Goal: Task Accomplishment & Management: Manage account settings

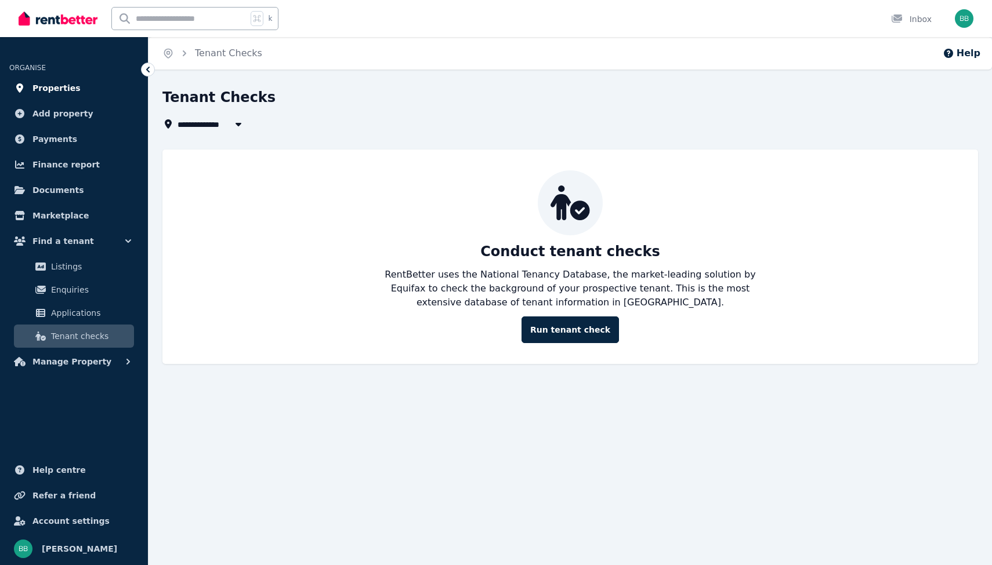
click at [57, 85] on span "Properties" at bounding box center [56, 88] width 48 height 14
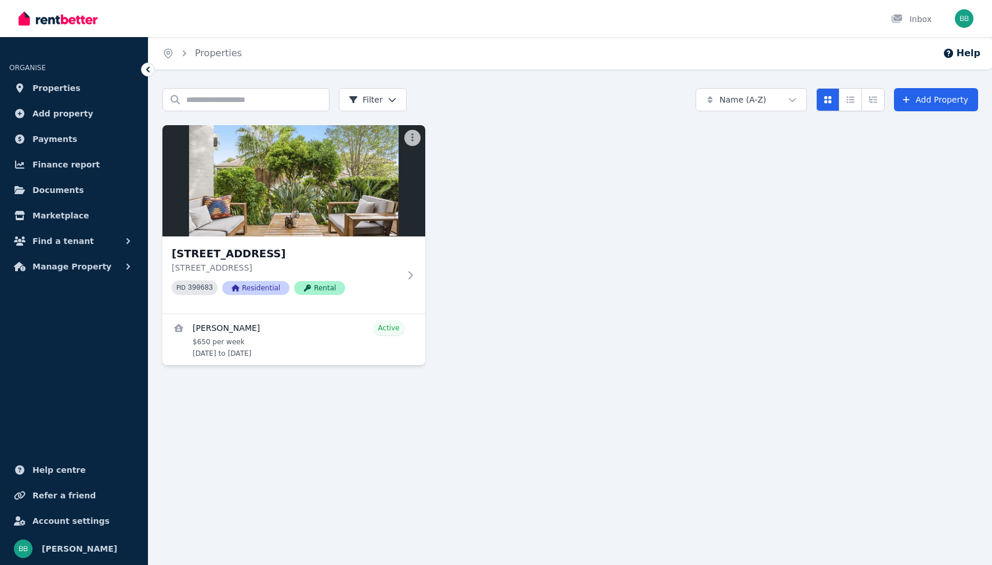
click at [304, 200] on img at bounding box center [293, 180] width 263 height 111
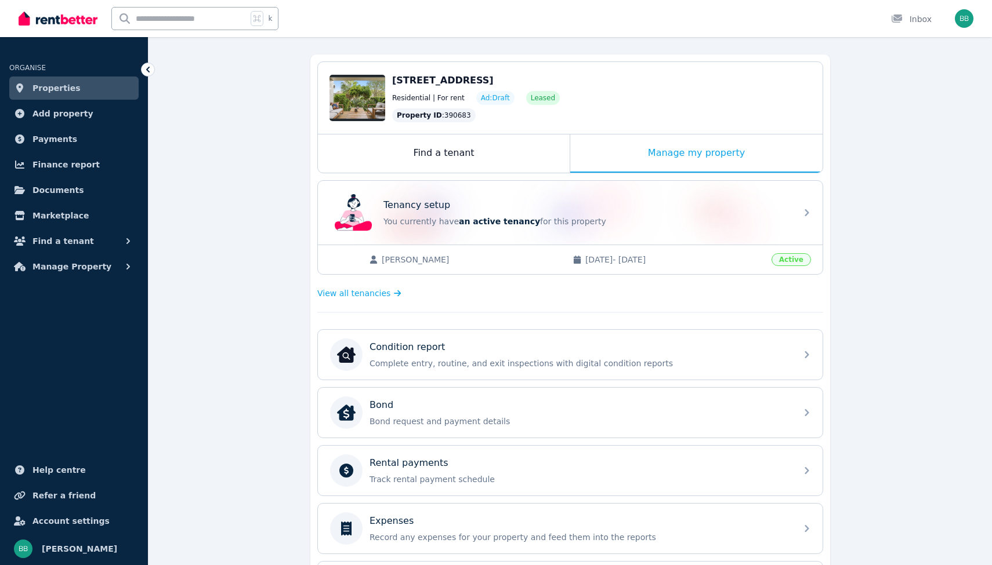
scroll to position [93, 0]
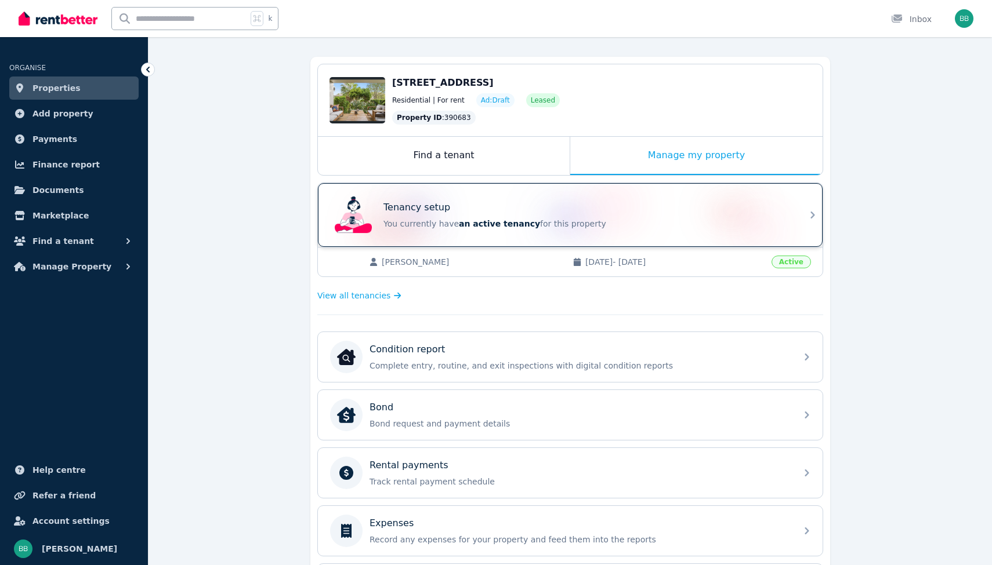
click at [618, 209] on div "Tenancy setup" at bounding box center [586, 208] width 406 height 14
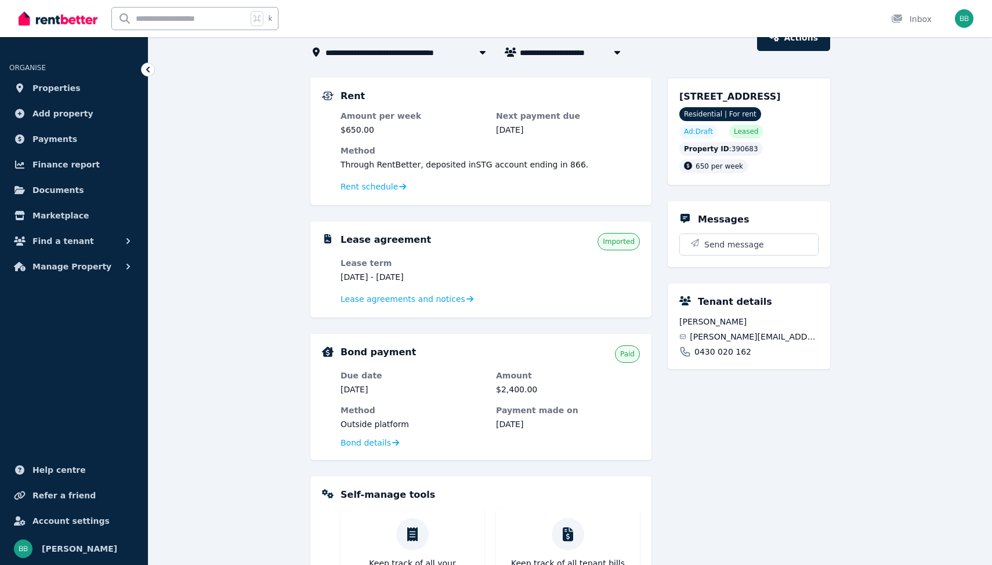
scroll to position [214, 0]
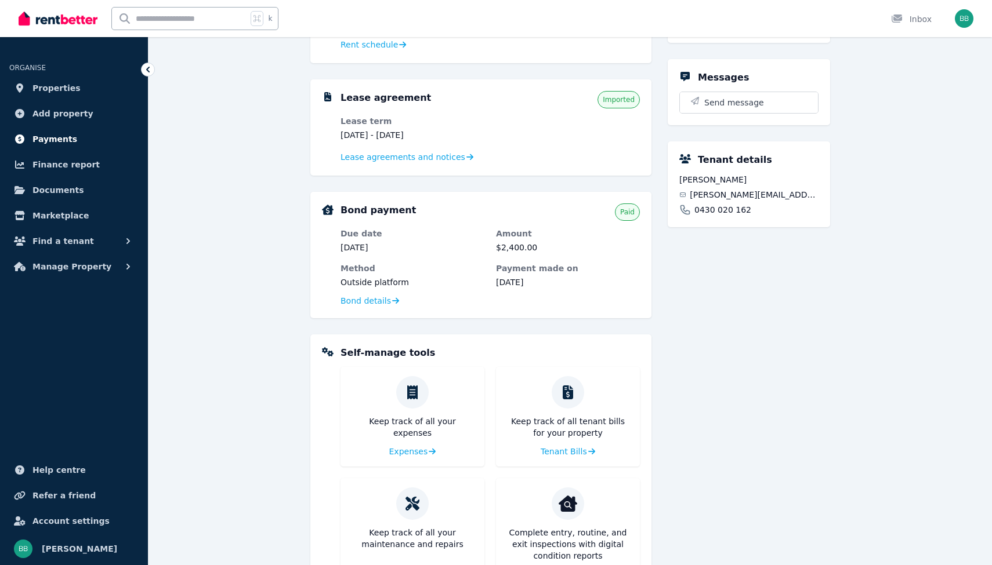
click at [58, 138] on span "Payments" at bounding box center [54, 139] width 45 height 14
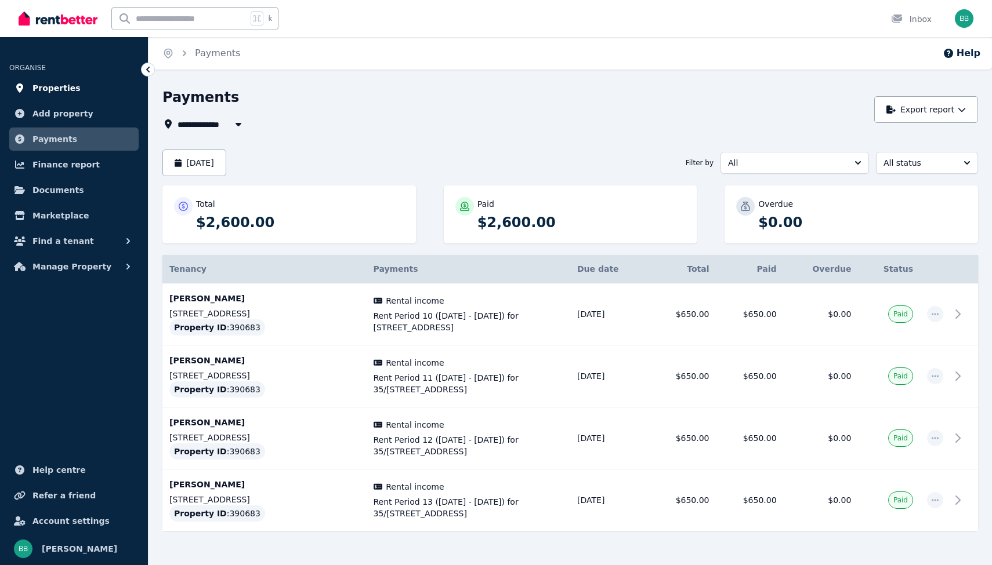
click at [70, 89] on span "Properties" at bounding box center [56, 88] width 48 height 14
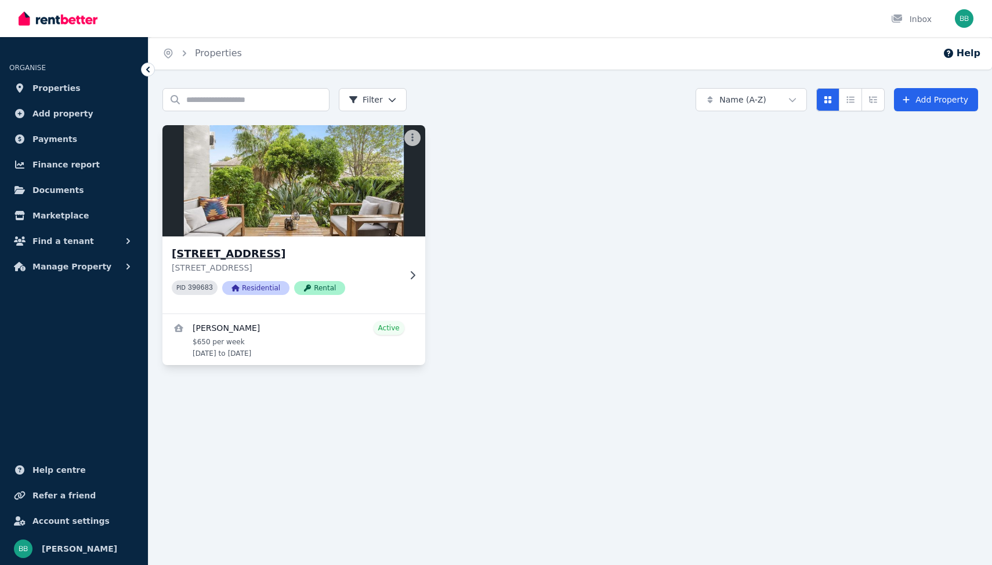
click at [245, 147] on img at bounding box center [293, 180] width 275 height 117
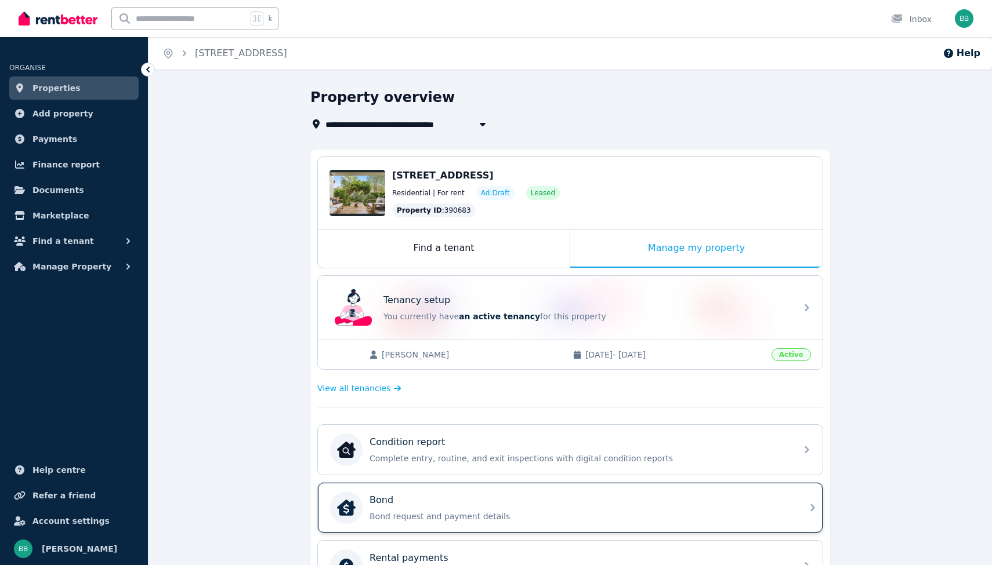
scroll to position [309, 0]
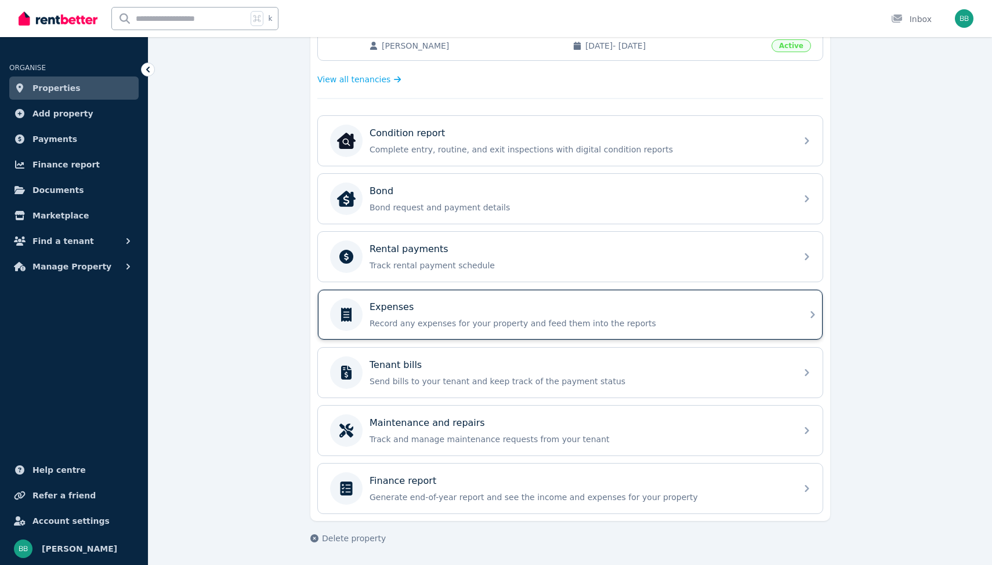
click at [429, 307] on div "Expenses" at bounding box center [579, 307] width 420 height 14
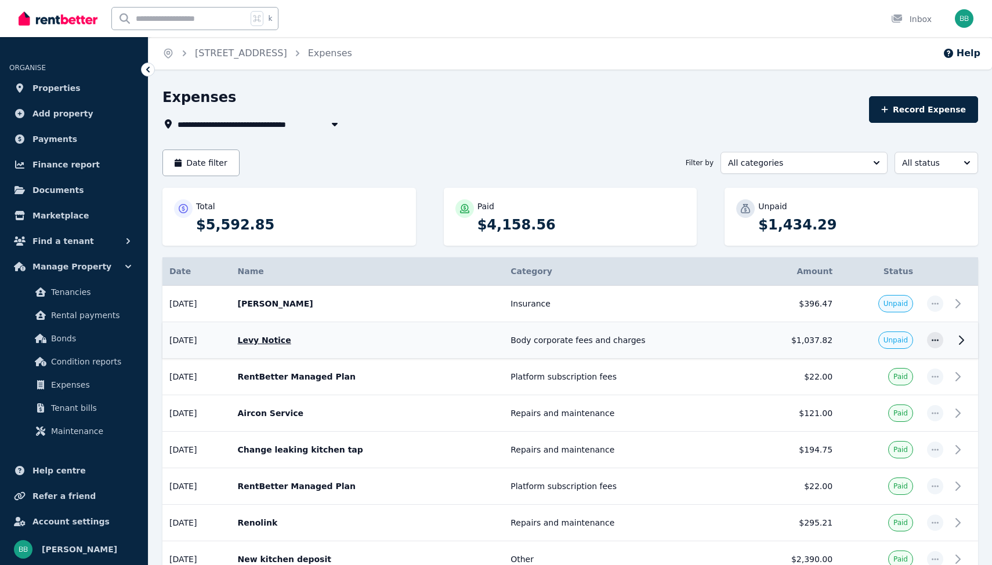
click at [775, 340] on td "$1,037.82" at bounding box center [793, 340] width 91 height 37
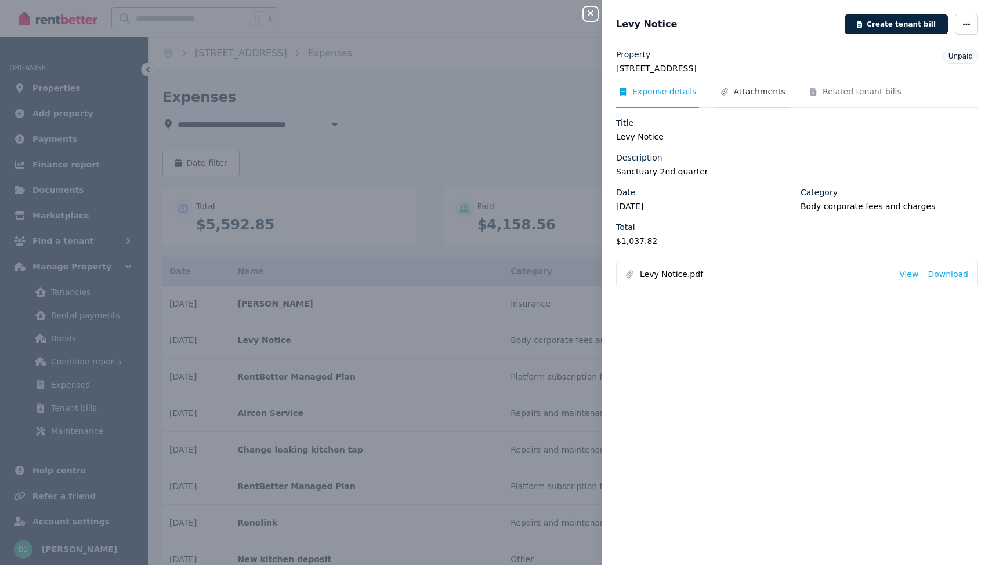
click at [752, 88] on span "Attachments" at bounding box center [760, 92] width 52 height 12
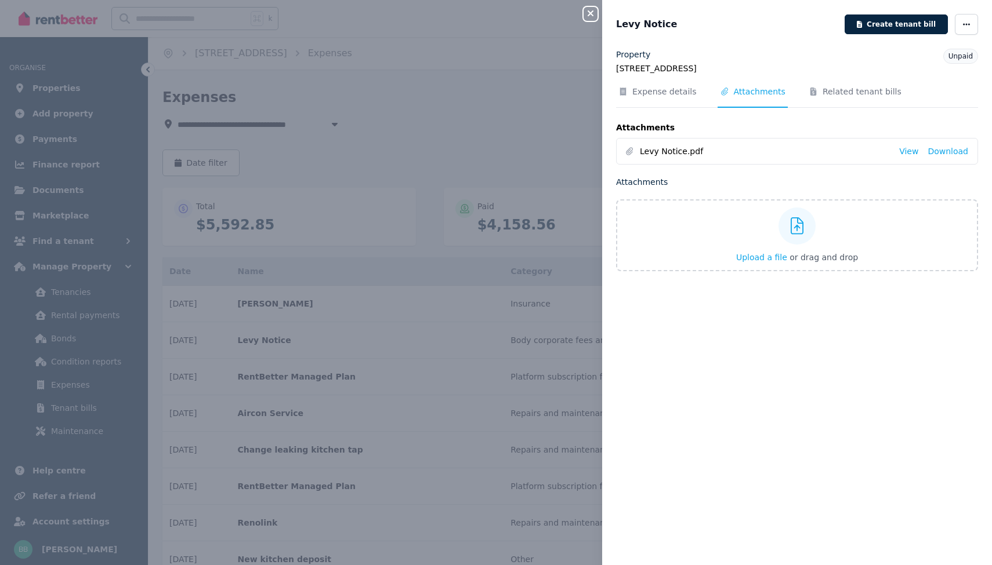
click at [658, 80] on div "Property [STREET_ADDRESS] Unpaid Expense details Attachments Related tenant bil…" at bounding box center [797, 160] width 362 height 223
click at [659, 89] on span "Expense details" at bounding box center [664, 92] width 64 height 12
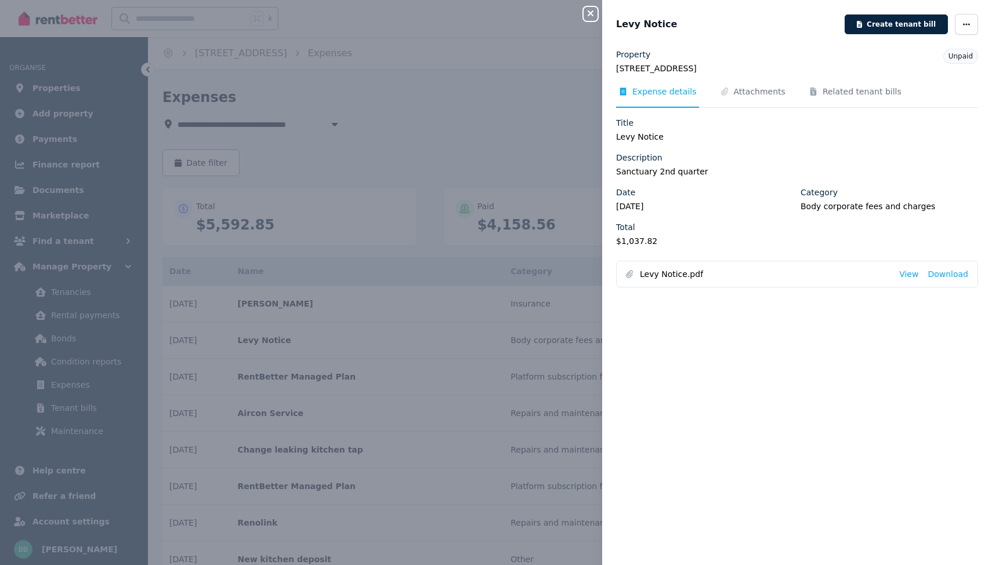
click at [952, 54] on span "Unpaid" at bounding box center [960, 56] width 24 height 8
click at [651, 97] on span "Expense details" at bounding box center [664, 92] width 64 height 12
click at [967, 31] on span "button" at bounding box center [965, 24] width 23 height 21
click at [931, 99] on span "Mark as paid" at bounding box center [931, 104] width 74 height 14
click at [566, 72] on div "Close panel Levy Notice Create tenant bill Property [STREET_ADDRESS] Waters Pai…" at bounding box center [496, 282] width 992 height 565
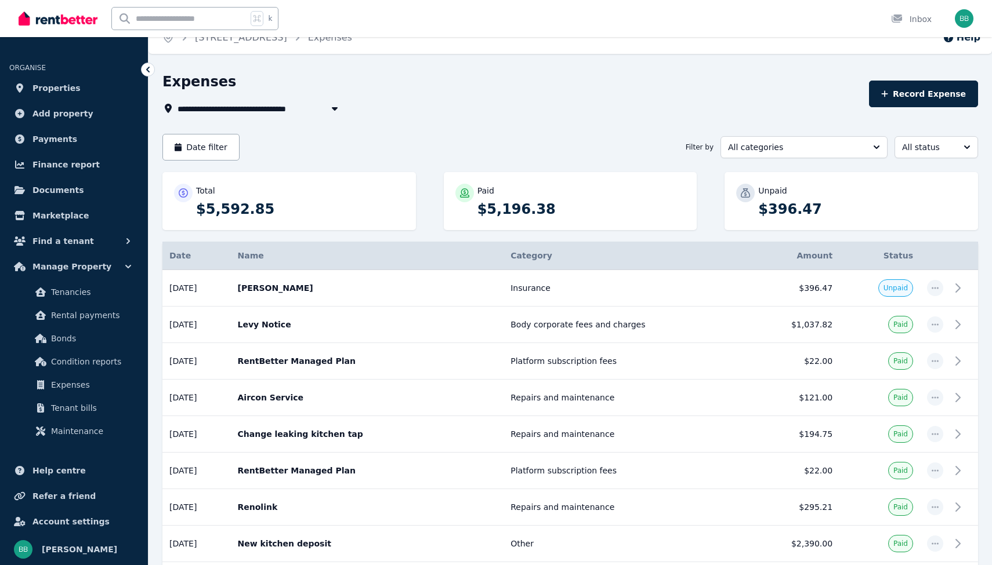
scroll to position [13, 0]
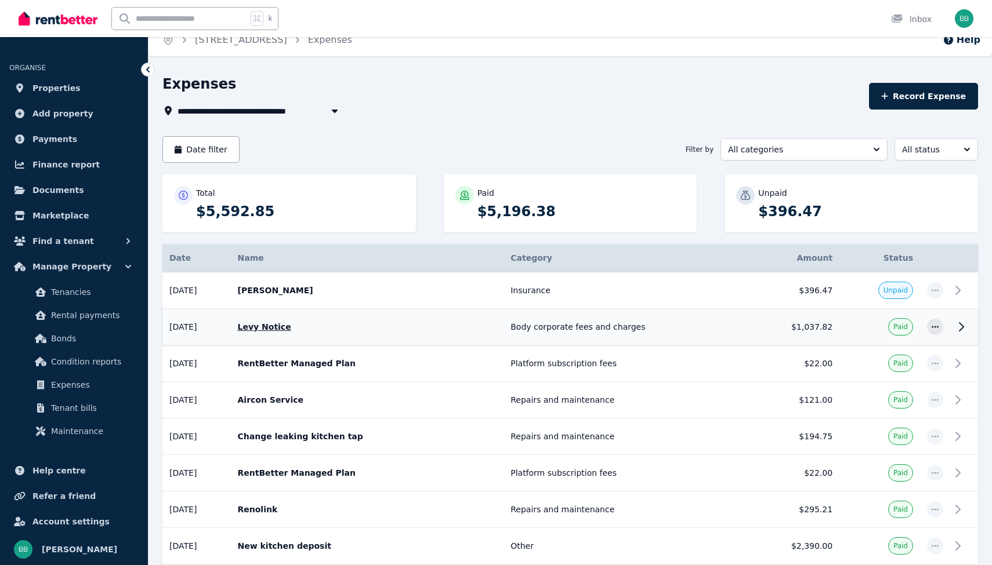
click at [637, 330] on td "Body corporate fees and charges" at bounding box center [625, 327] width 245 height 37
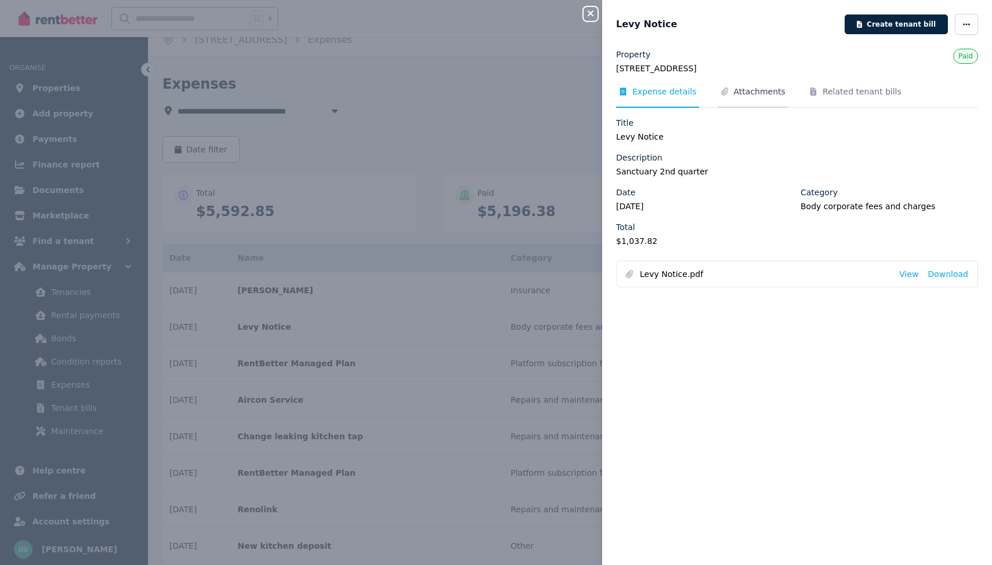
click at [760, 97] on span "Attachments" at bounding box center [752, 97] width 70 height 22
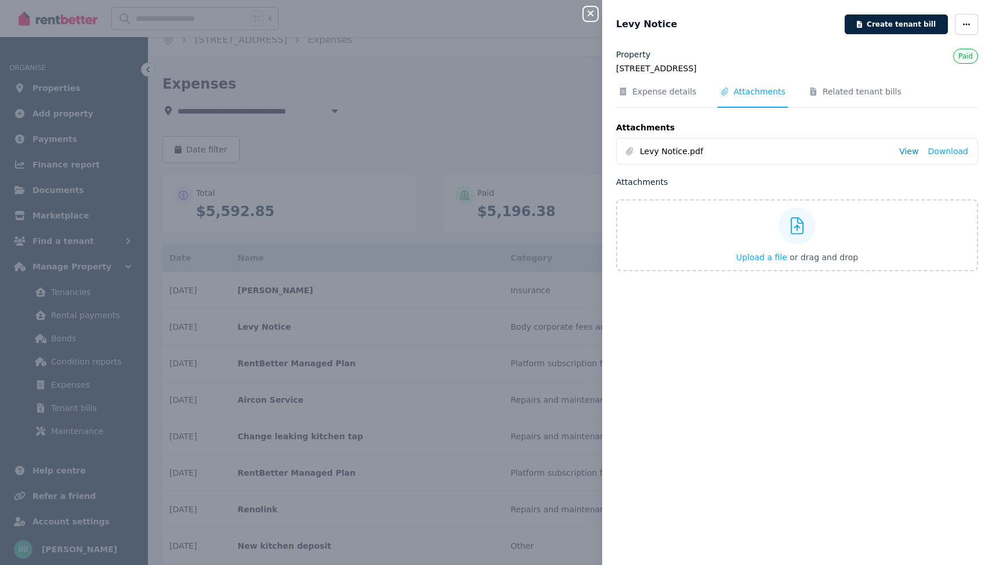
click at [913, 151] on link "View" at bounding box center [908, 152] width 19 height 12
click at [964, 28] on icon "button" at bounding box center [965, 24] width 9 height 8
click at [931, 108] on span "Change to unpaid" at bounding box center [931, 104] width 74 height 14
click at [518, 42] on div "Close panel Levy Notice Create tenant bill Property [STREET_ADDRESS] Waters Unp…" at bounding box center [496, 282] width 992 height 565
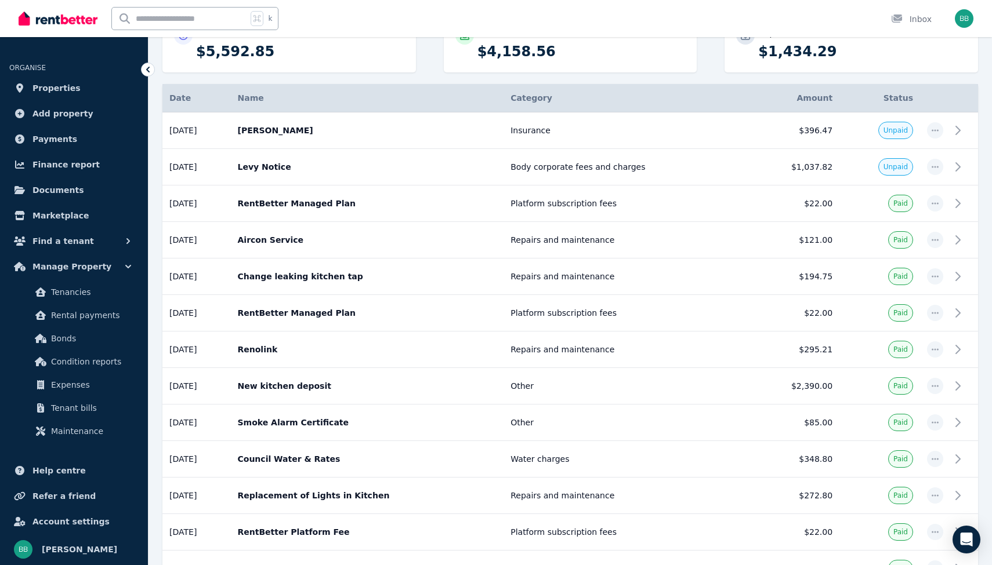
scroll to position [0, 0]
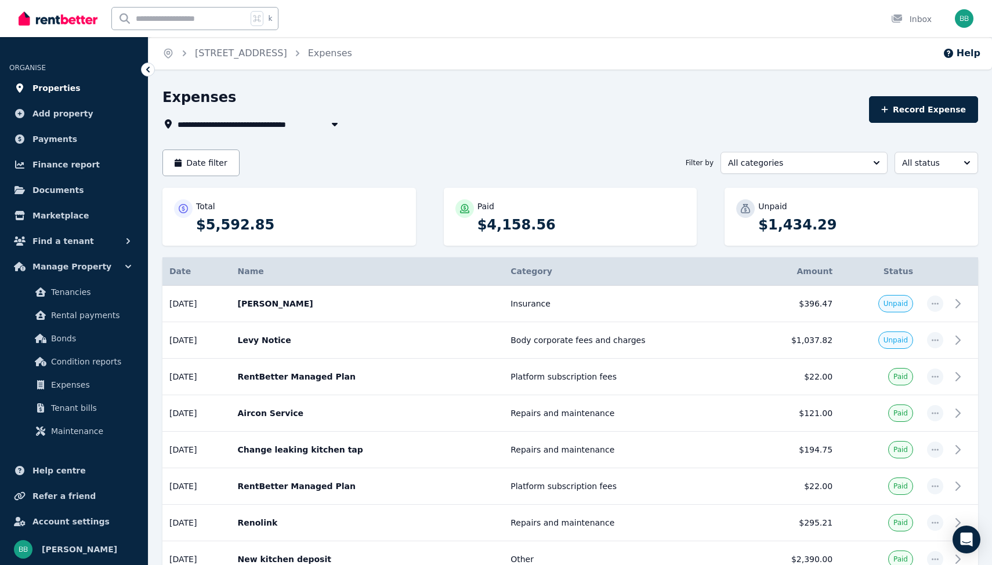
click at [61, 87] on span "Properties" at bounding box center [56, 88] width 48 height 14
